Goal: Find specific page/section: Find specific page/section

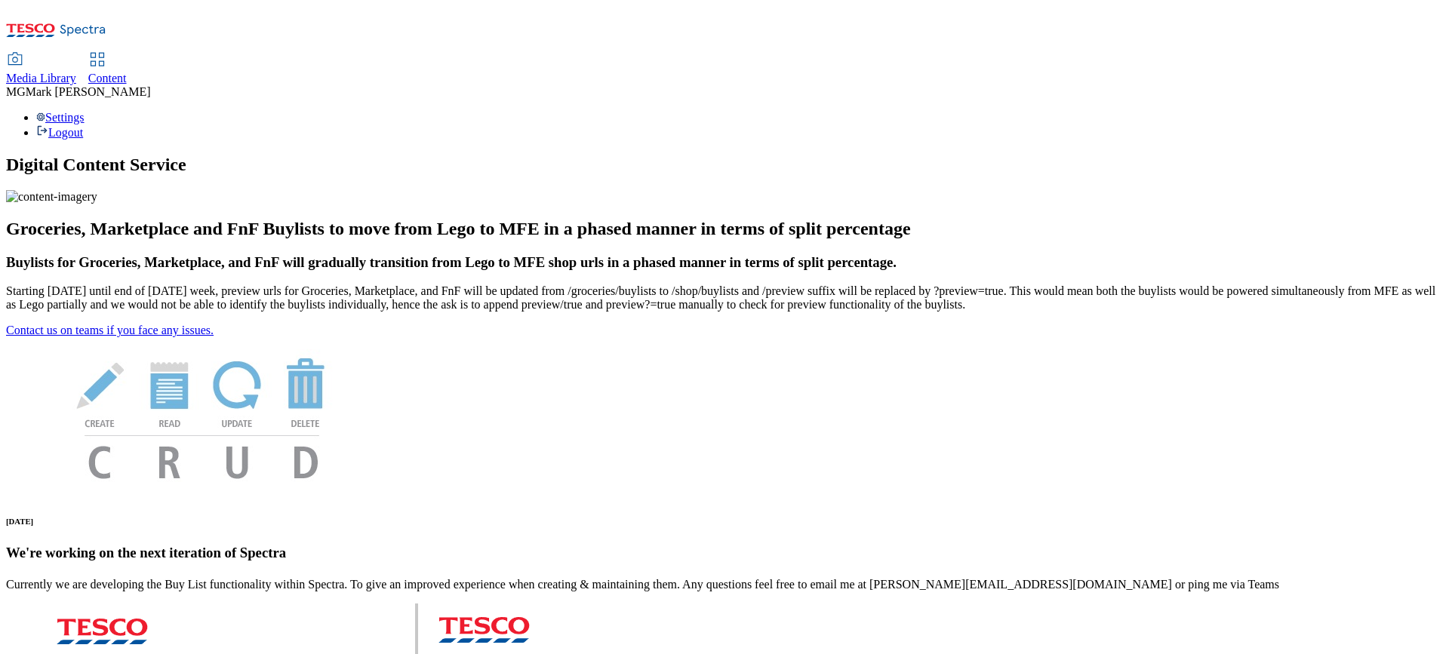
click at [76, 72] on span "Media Library" at bounding box center [41, 78] width 70 height 13
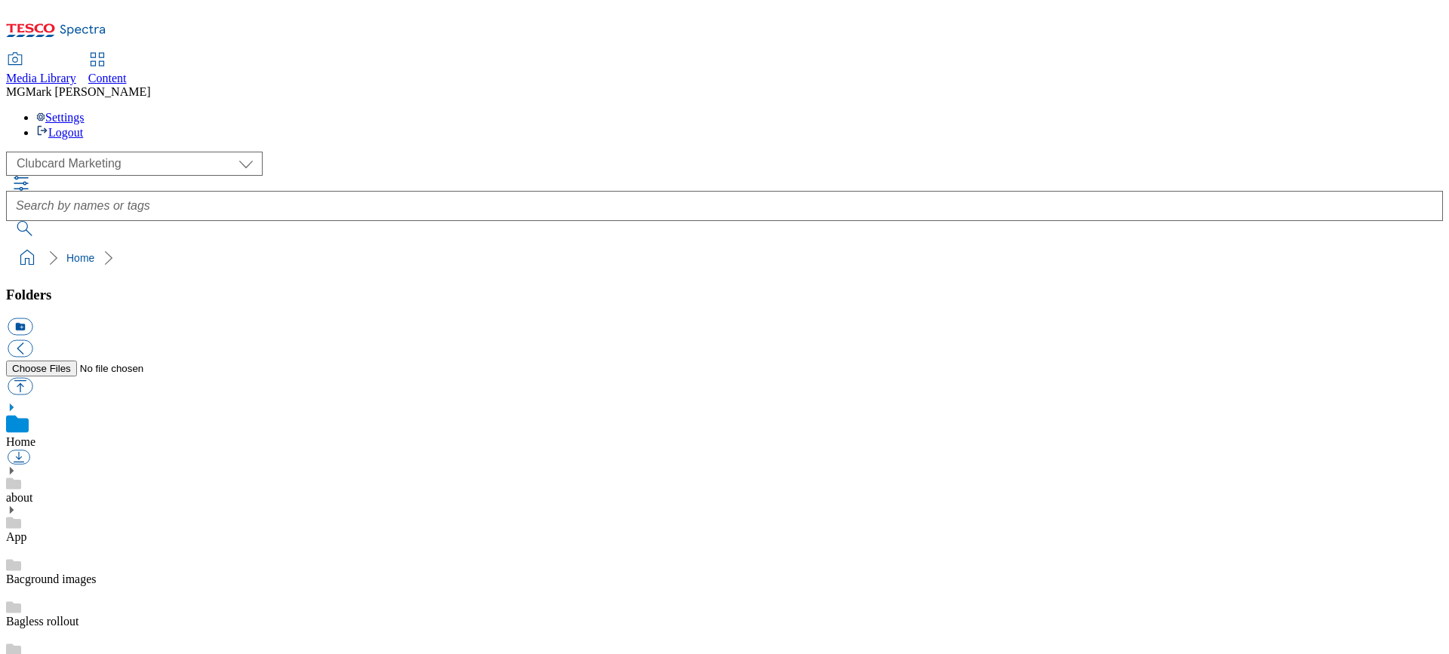
scroll to position [1, 0]
click at [103, 152] on select "Clubcard Marketing Dotcom UK FnF Stores GHS Marketing UK GHS Product UK GHS ROI…" at bounding box center [134, 164] width 257 height 24
select select "flare-ghs-mktg"
click at [11, 152] on select "Clubcard Marketing Dotcom UK FnF Stores GHS Marketing UK GHS Product UK GHS ROI…" at bounding box center [134, 164] width 257 height 24
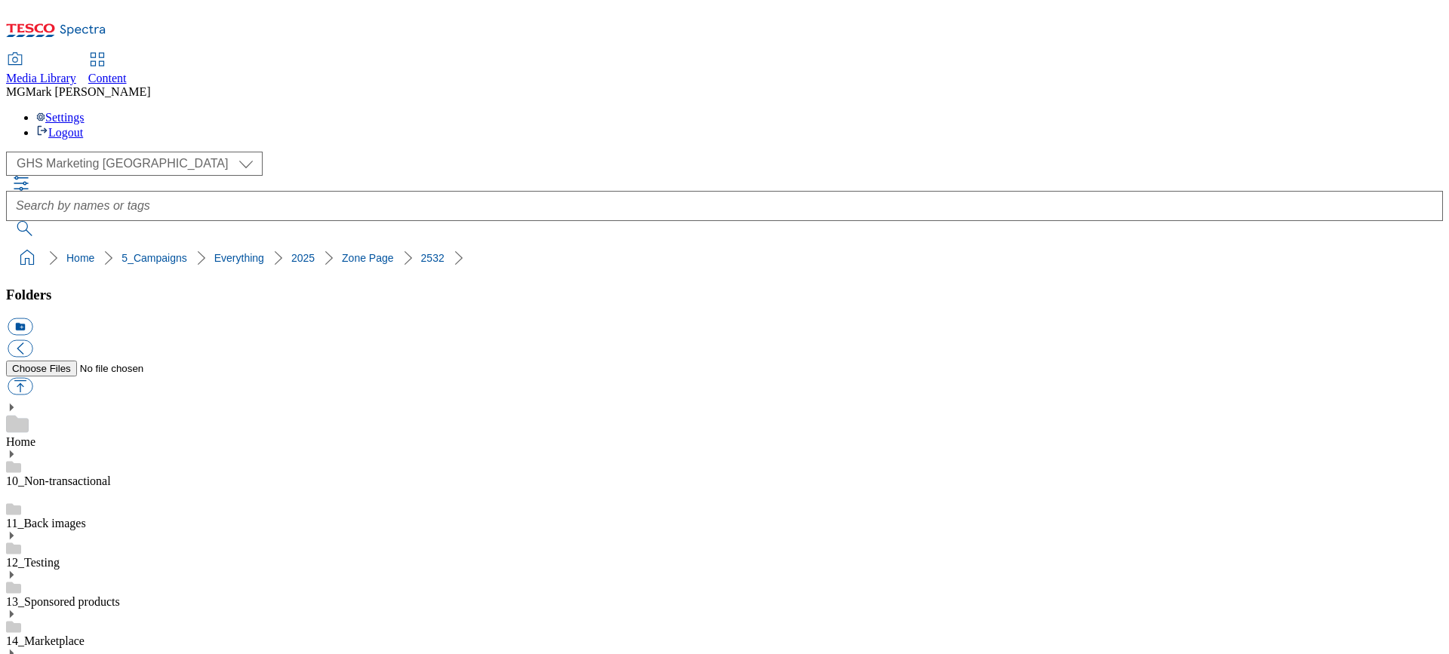
scroll to position [56, 0]
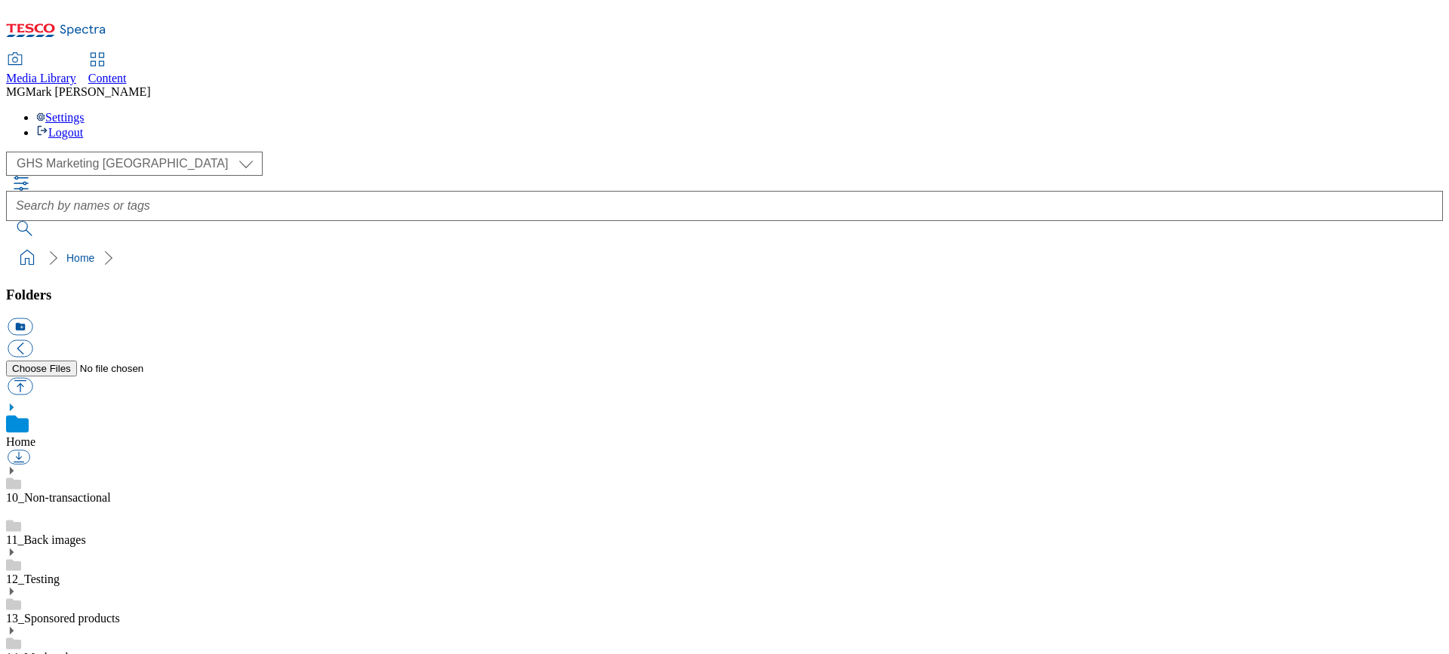
select select "flare-ghs-mktg"
